Goal: Task Accomplishment & Management: Use online tool/utility

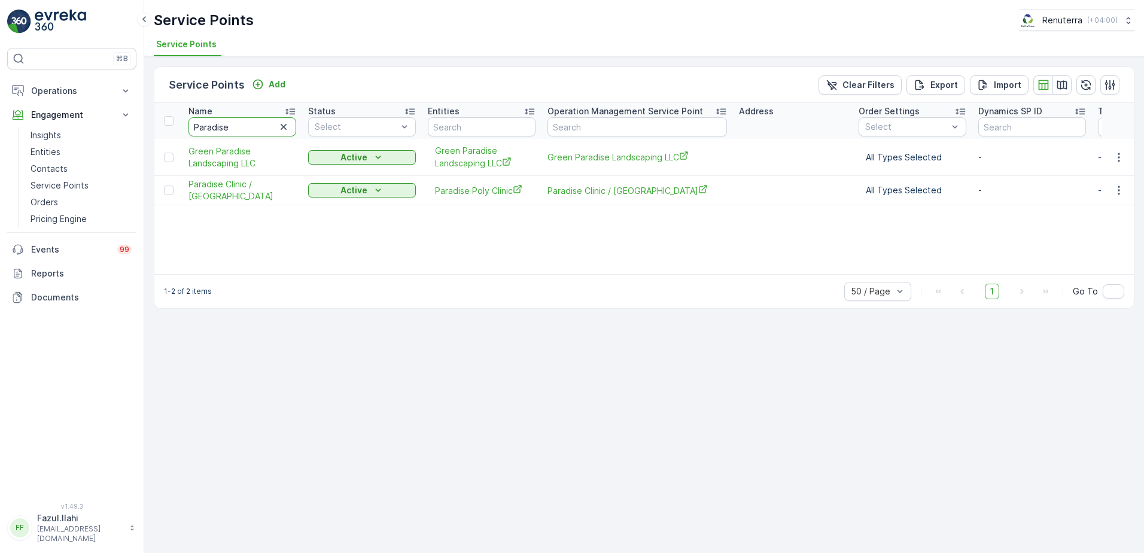
click at [261, 119] on input "Paradise" at bounding box center [242, 126] width 108 height 19
type input "Ame"
click at [247, 127] on input "Ame" at bounding box center [242, 126] width 108 height 19
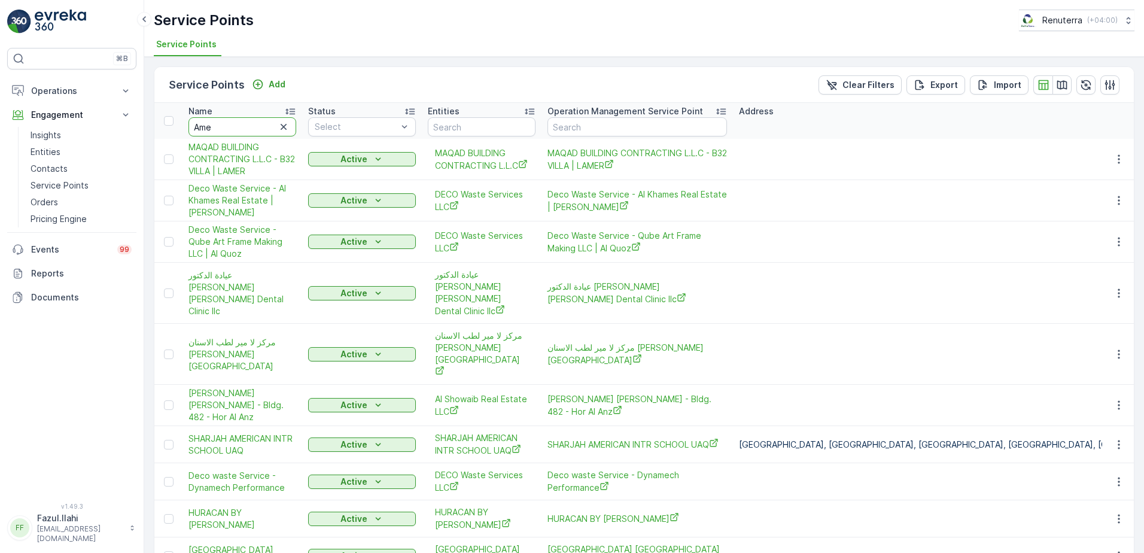
click at [247, 127] on input "Ame" at bounding box center [242, 126] width 108 height 19
type input "Ameer"
click at [247, 127] on input "Ameer" at bounding box center [242, 126] width 108 height 19
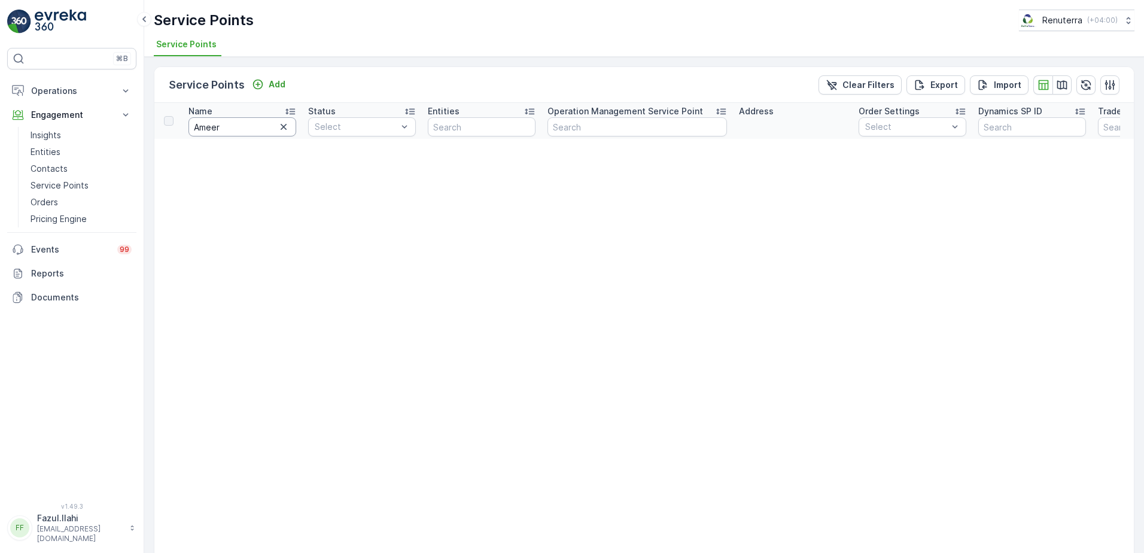
click at [247, 127] on input "Ameer" at bounding box center [242, 126] width 108 height 19
type input "Ame"
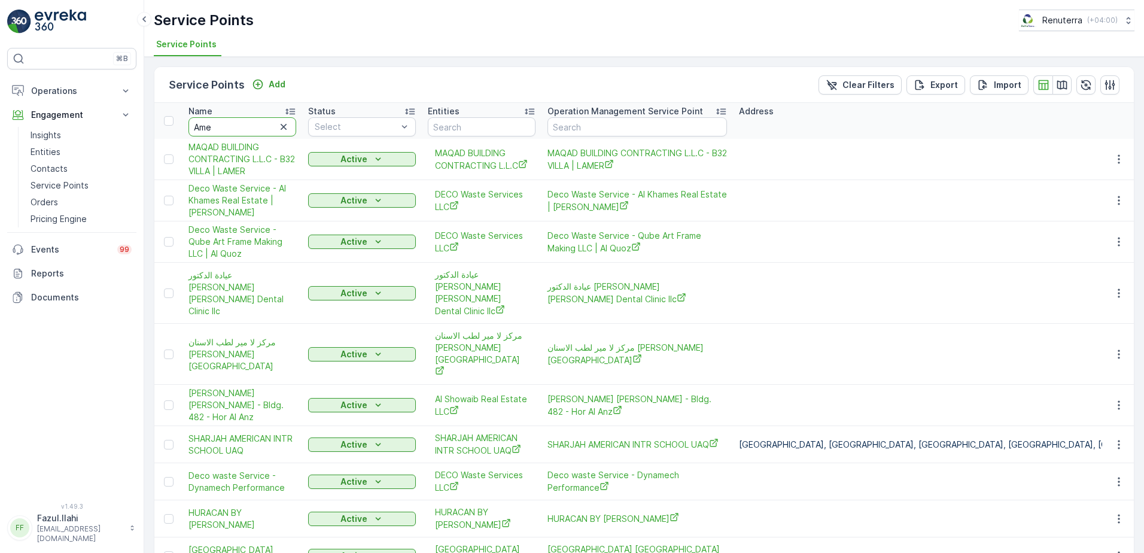
click at [247, 127] on input "Ame" at bounding box center [242, 126] width 108 height 19
type input "Amer"
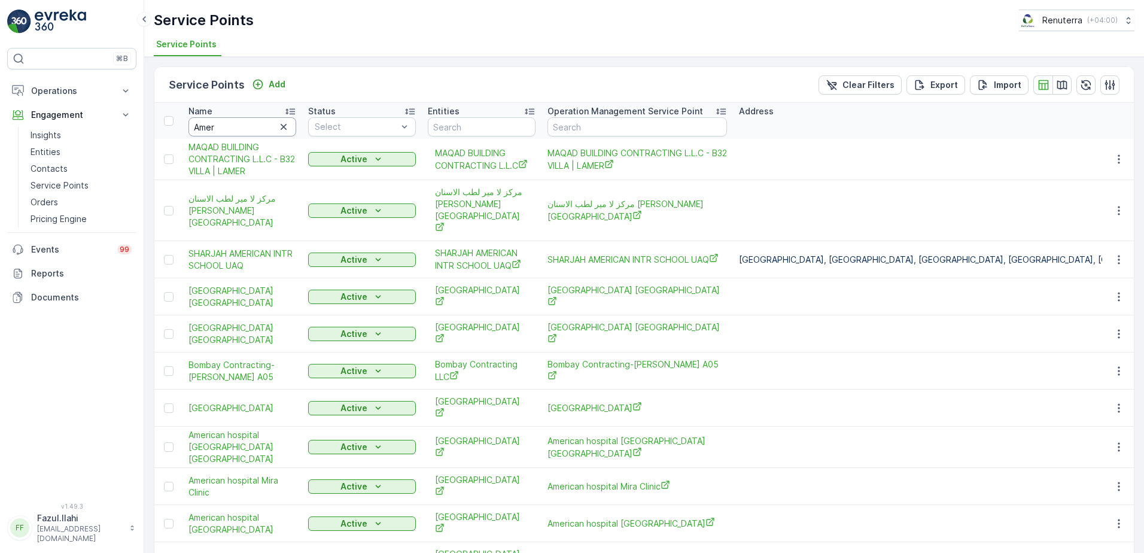
click at [258, 127] on input "Amer" at bounding box center [242, 126] width 108 height 19
type input "American"
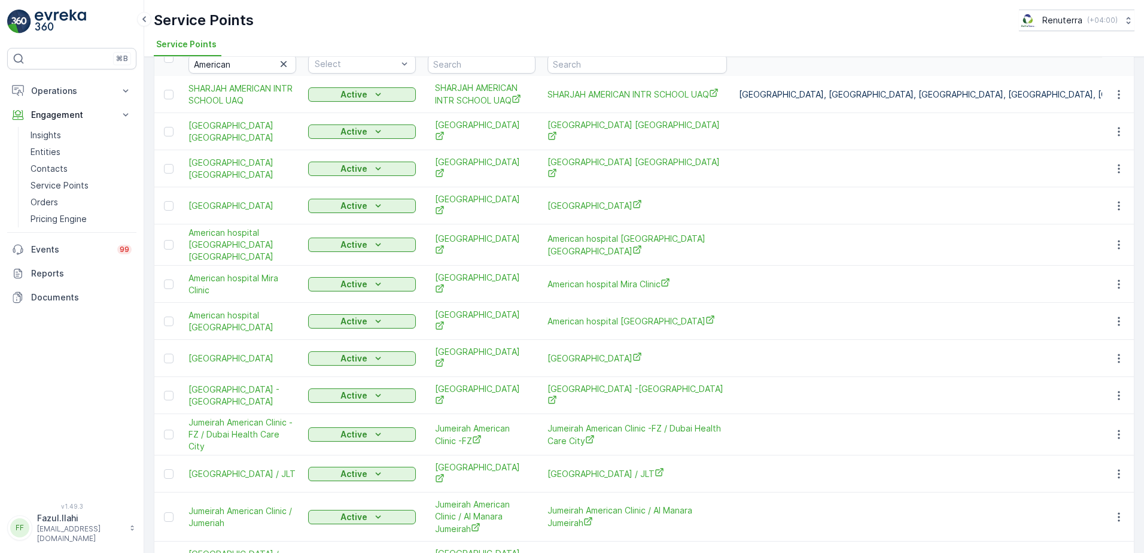
scroll to position [138, 0]
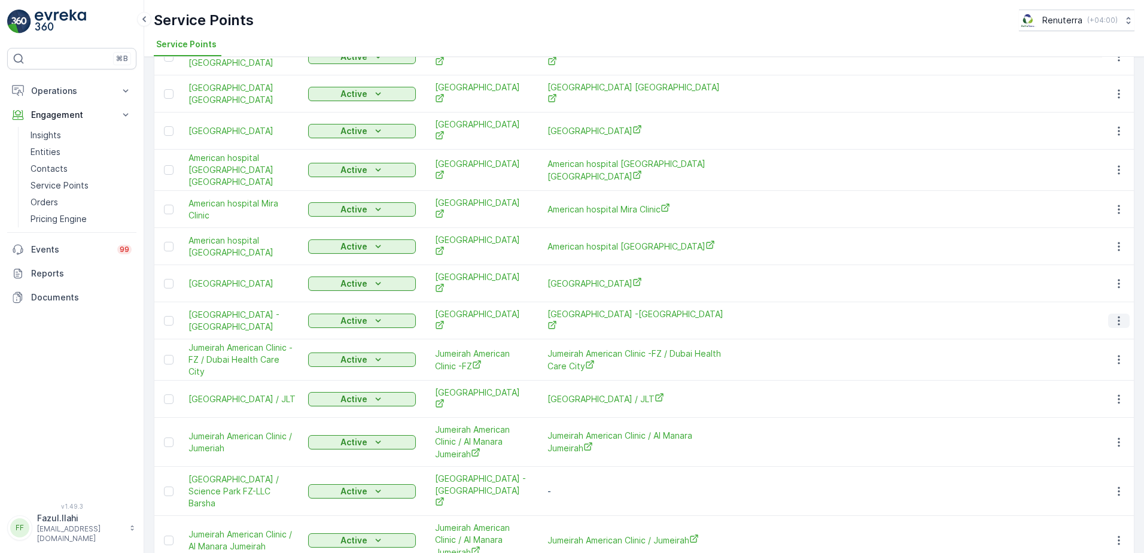
click at [1118, 316] on icon "button" at bounding box center [1119, 320] width 2 height 9
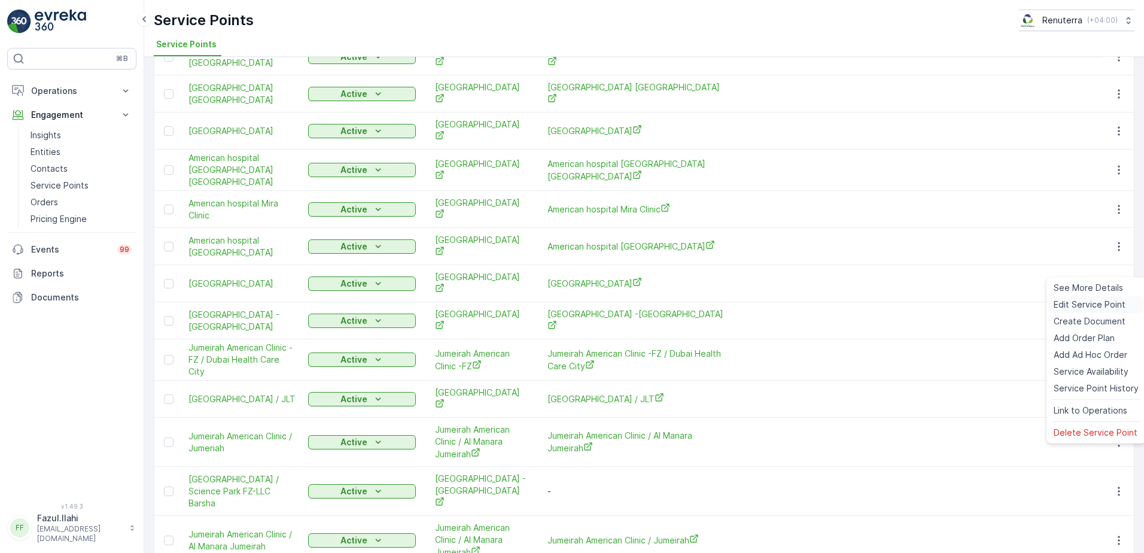
click at [1086, 303] on span "Edit Service Point" at bounding box center [1090, 305] width 72 height 12
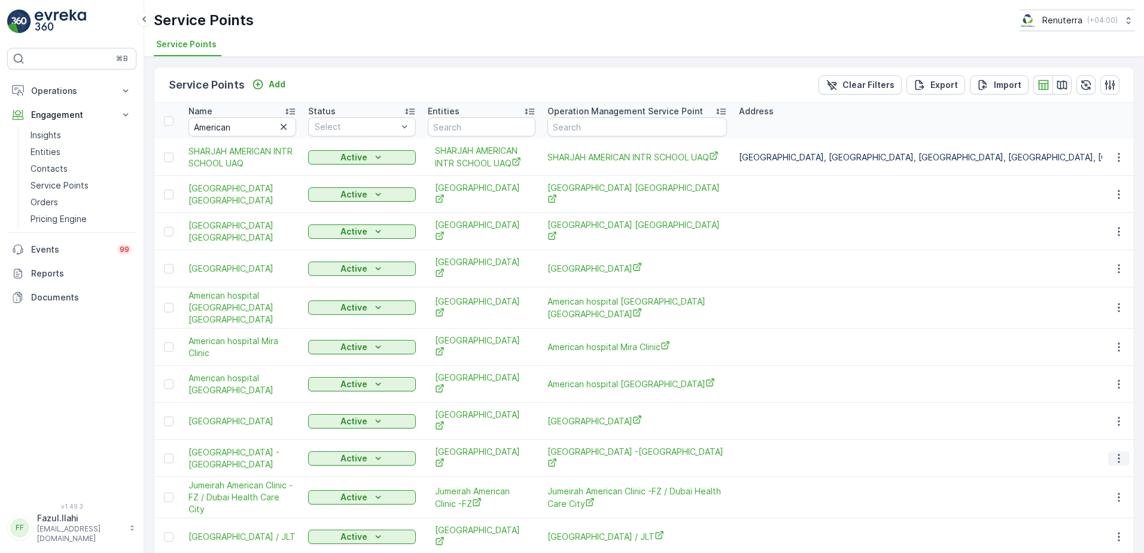
click at [1115, 452] on icon "button" at bounding box center [1119, 458] width 12 height 12
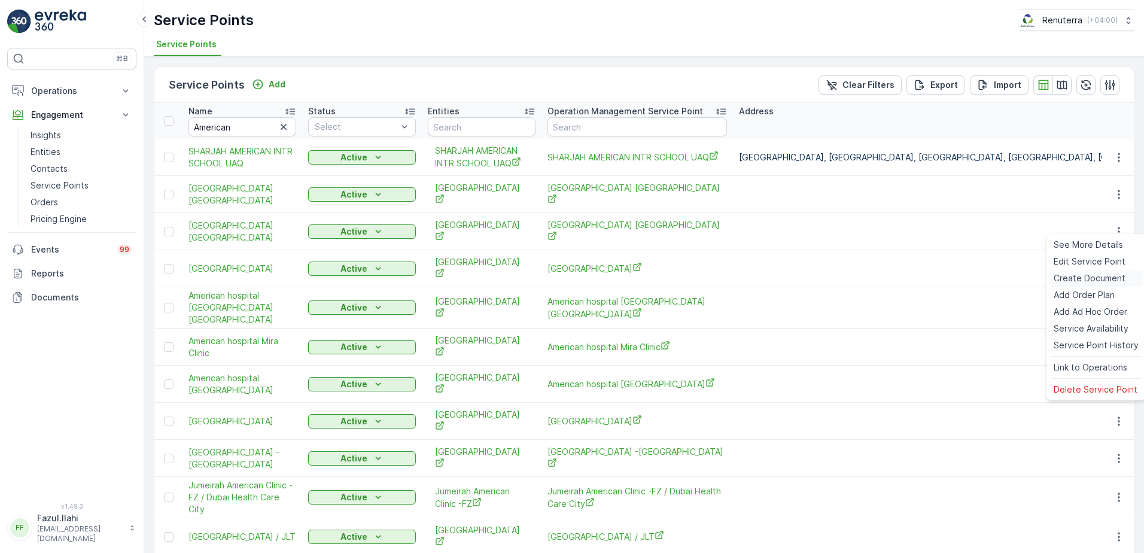
click at [1079, 280] on span "Create Document" at bounding box center [1090, 278] width 72 height 12
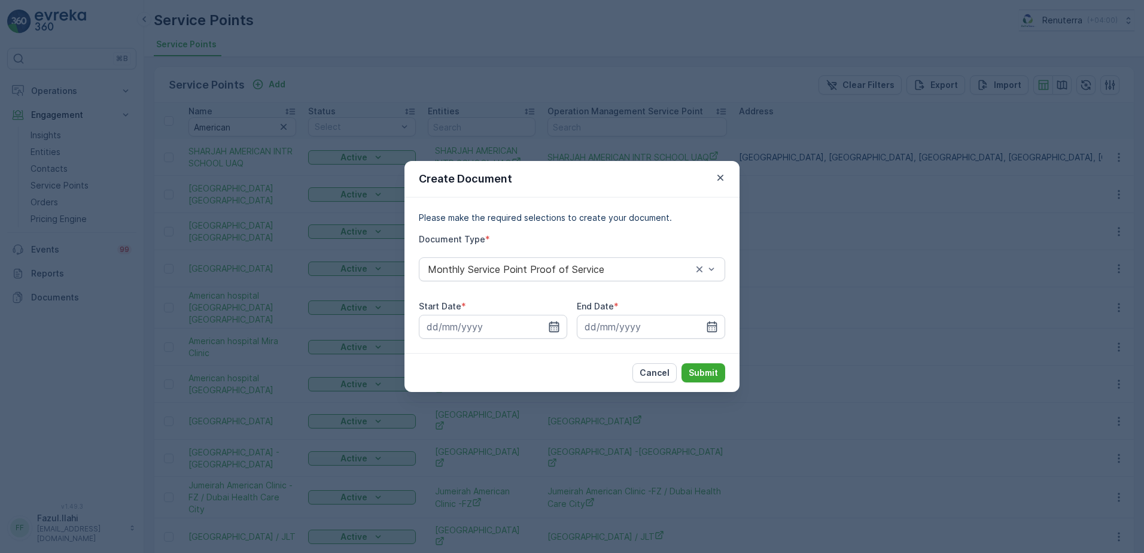
click at [556, 329] on icon "button" at bounding box center [554, 327] width 12 height 12
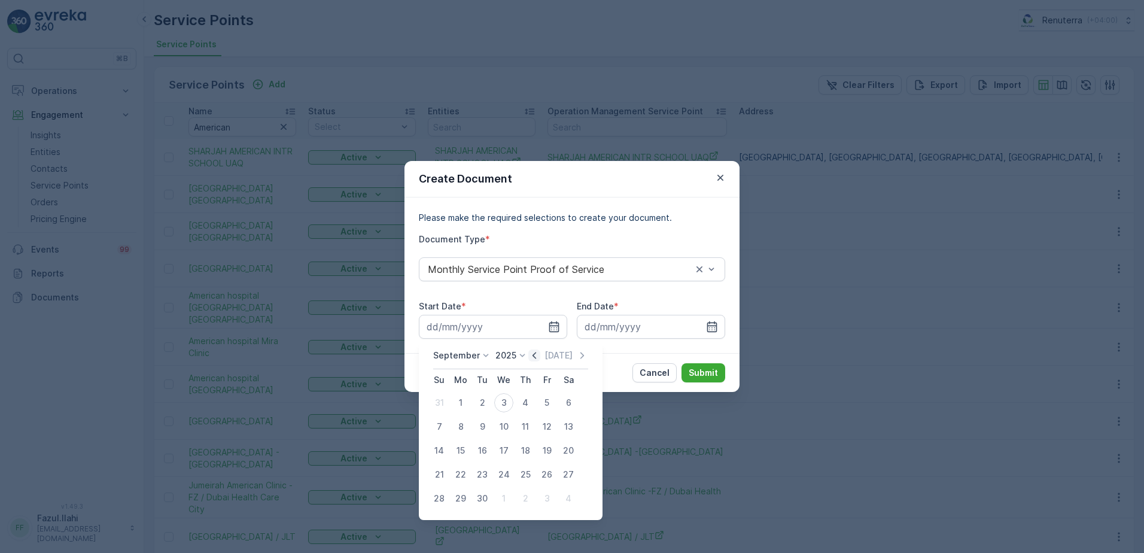
click at [533, 355] on icon "button" at bounding box center [535, 355] width 4 height 7
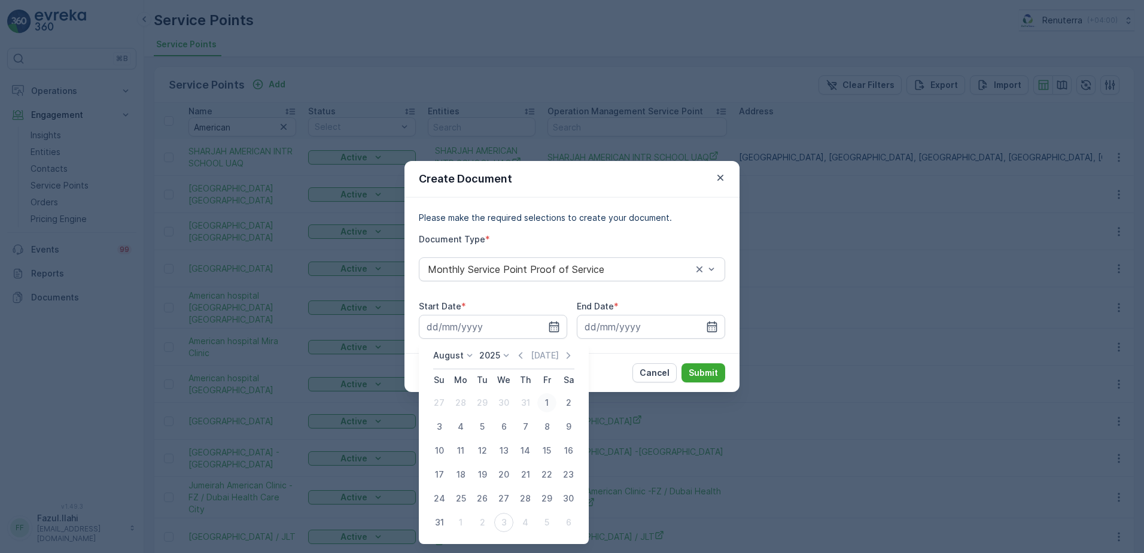
click at [546, 400] on div "1" at bounding box center [546, 402] width 19 height 19
type input "01.08.2025"
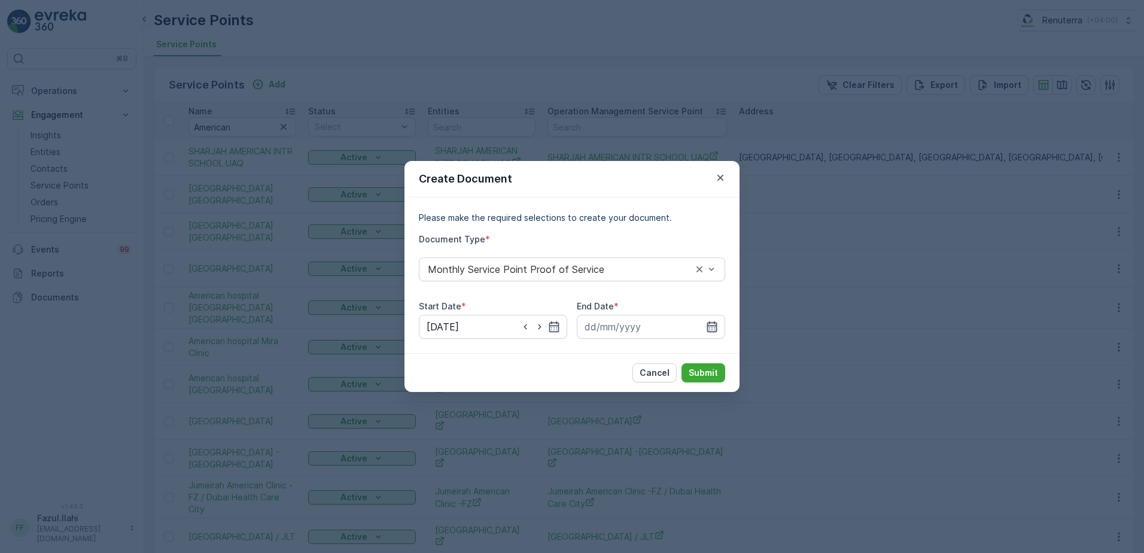
click at [711, 329] on icon "button" at bounding box center [712, 327] width 12 height 12
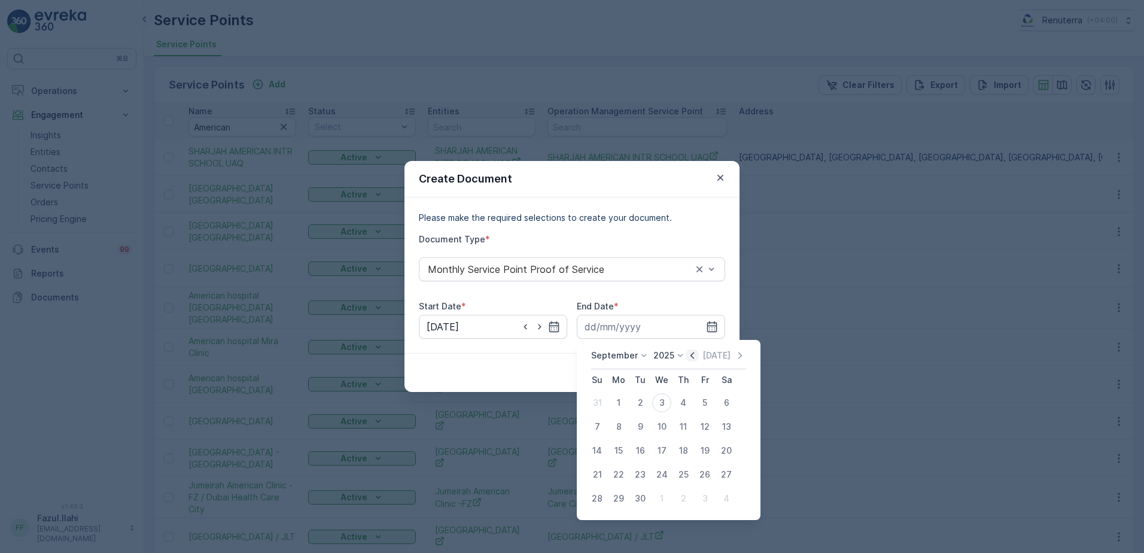
click at [690, 356] on icon "button" at bounding box center [692, 355] width 4 height 7
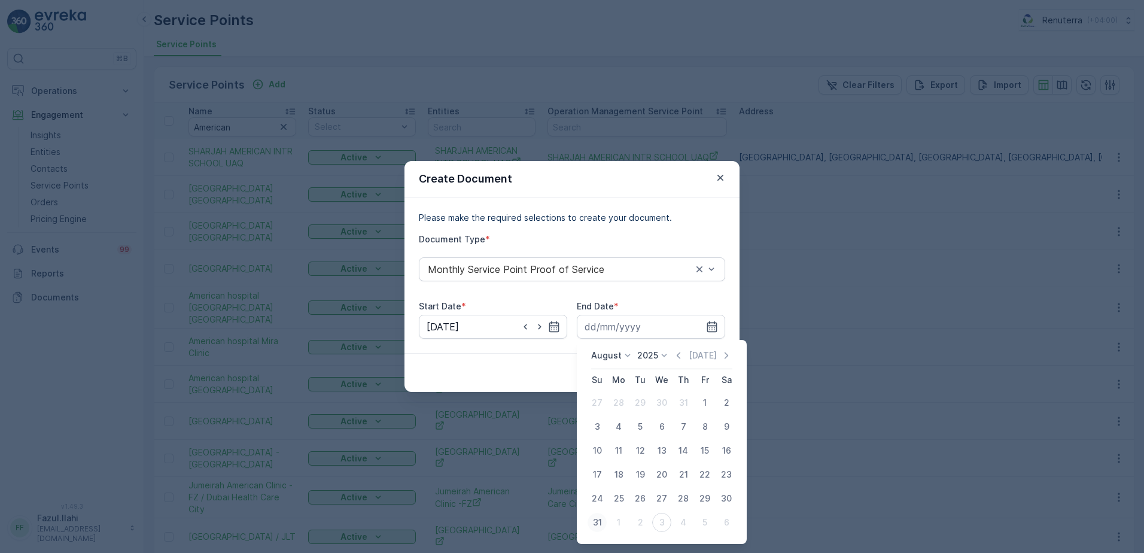
click at [601, 525] on div "31" at bounding box center [597, 522] width 19 height 19
type input "31.08.2025"
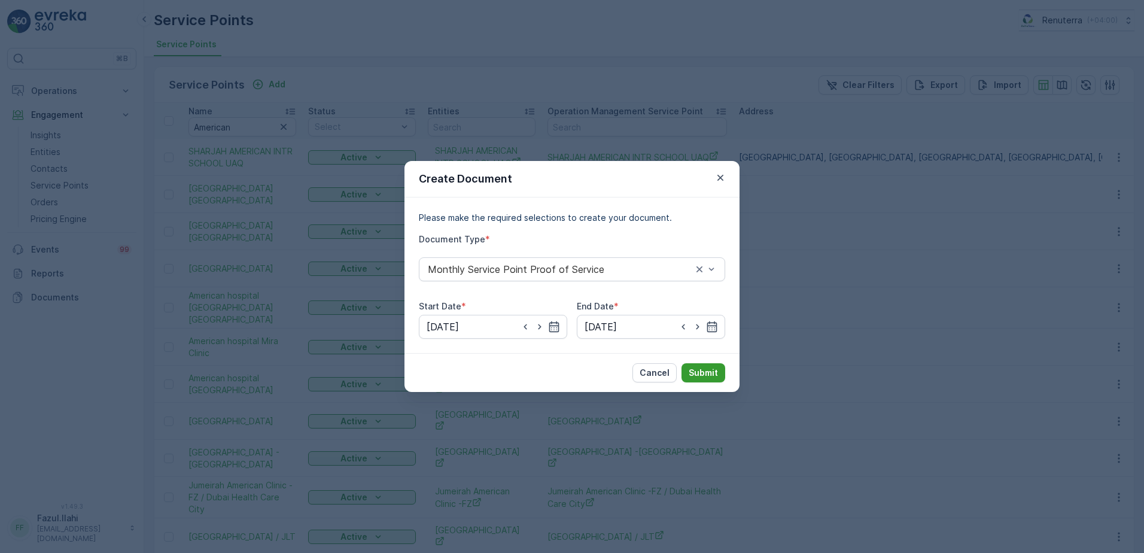
click at [715, 367] on p "Submit" at bounding box center [703, 373] width 29 height 12
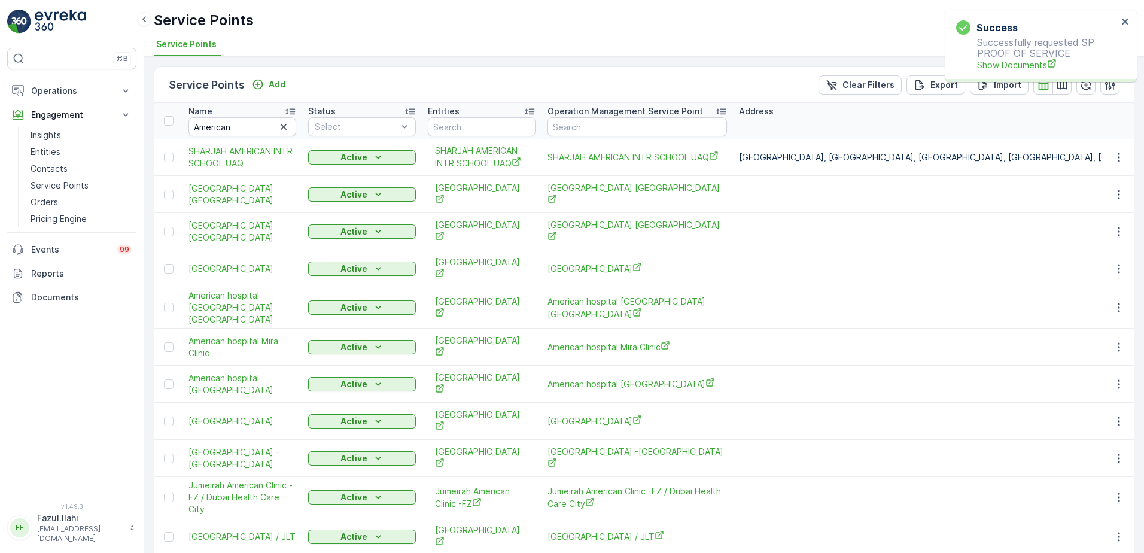
click at [1029, 63] on span "Show Documents" at bounding box center [1047, 65] width 141 height 13
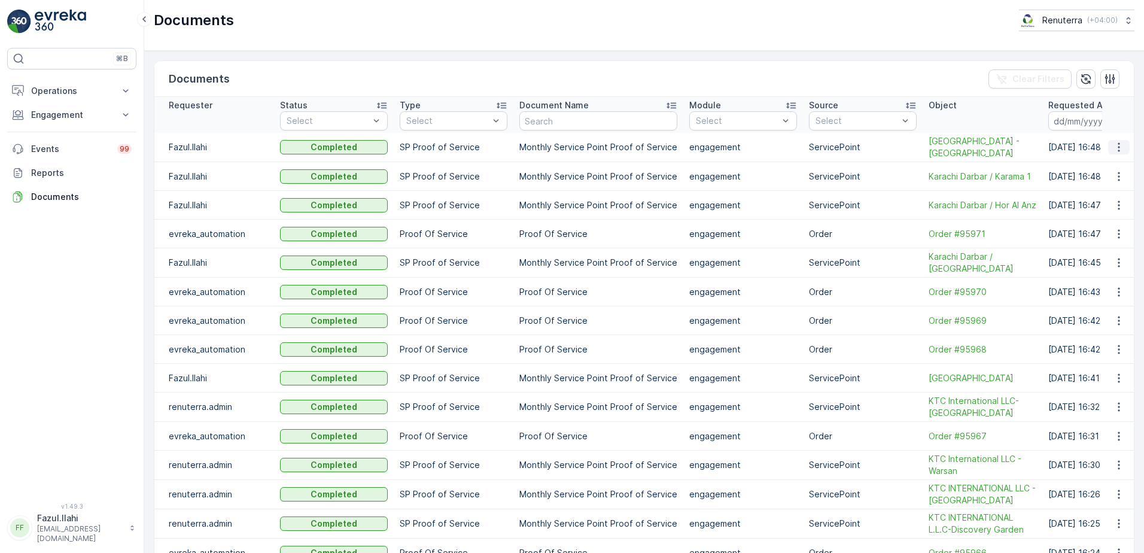
click at [1113, 144] on icon "button" at bounding box center [1119, 147] width 12 height 12
click at [1117, 167] on span "See Details" at bounding box center [1116, 165] width 46 height 12
